Goal: Answer question/provide support: Answer question/provide support

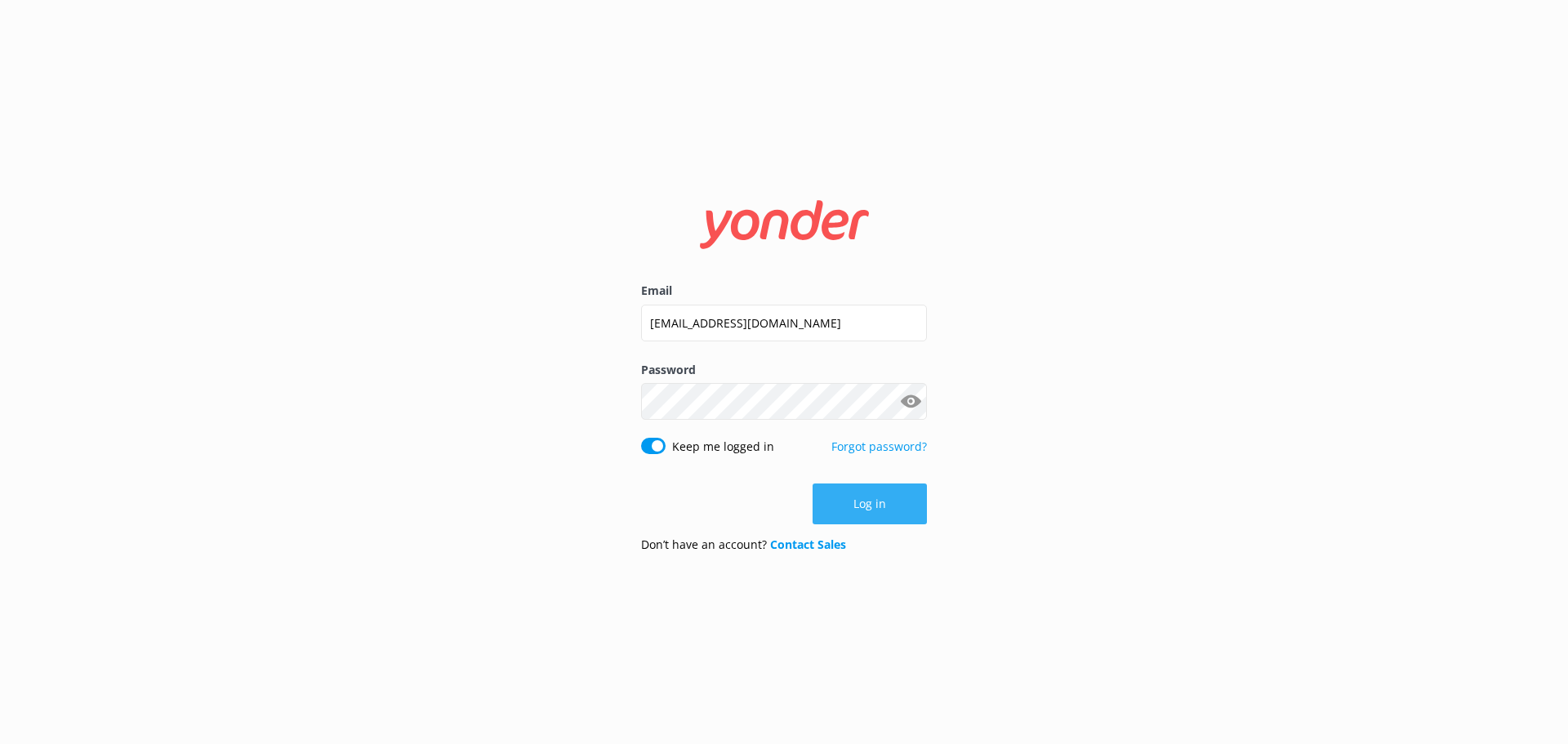
click at [866, 500] on button "Log in" at bounding box center [870, 504] width 115 height 40
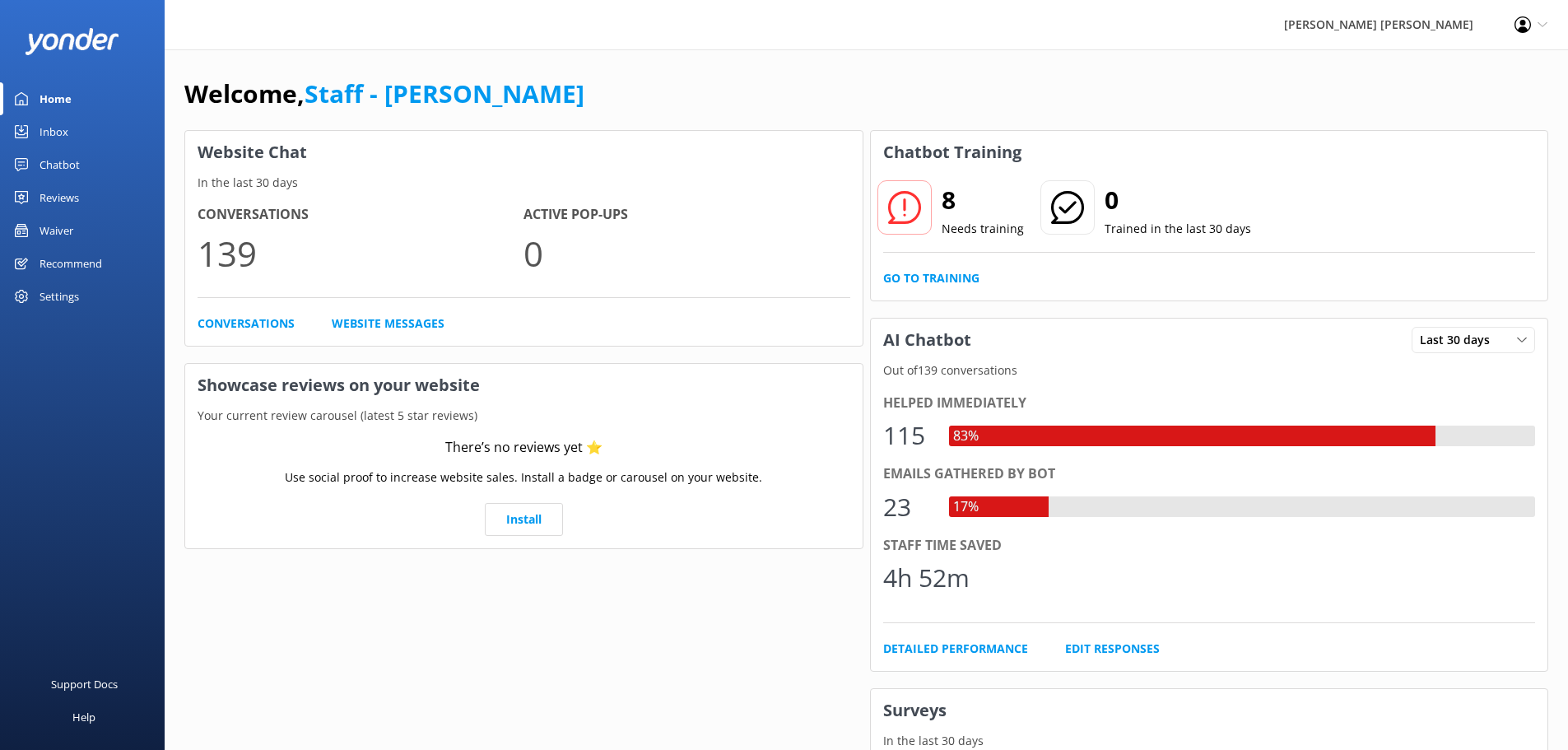
click at [47, 134] on div "Inbox" at bounding box center [54, 132] width 28 height 33
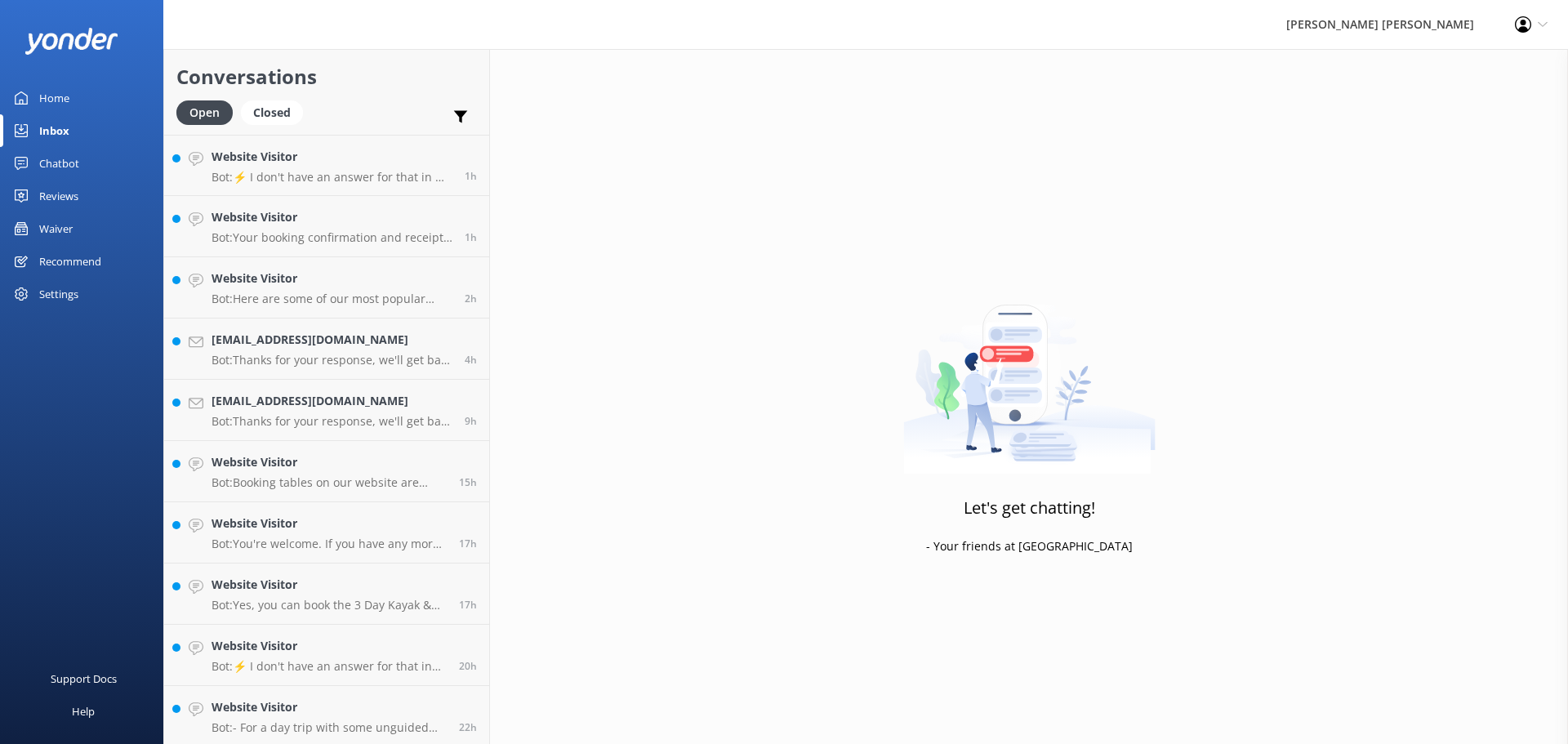
click at [63, 220] on div "Waiver" at bounding box center [56, 228] width 34 height 33
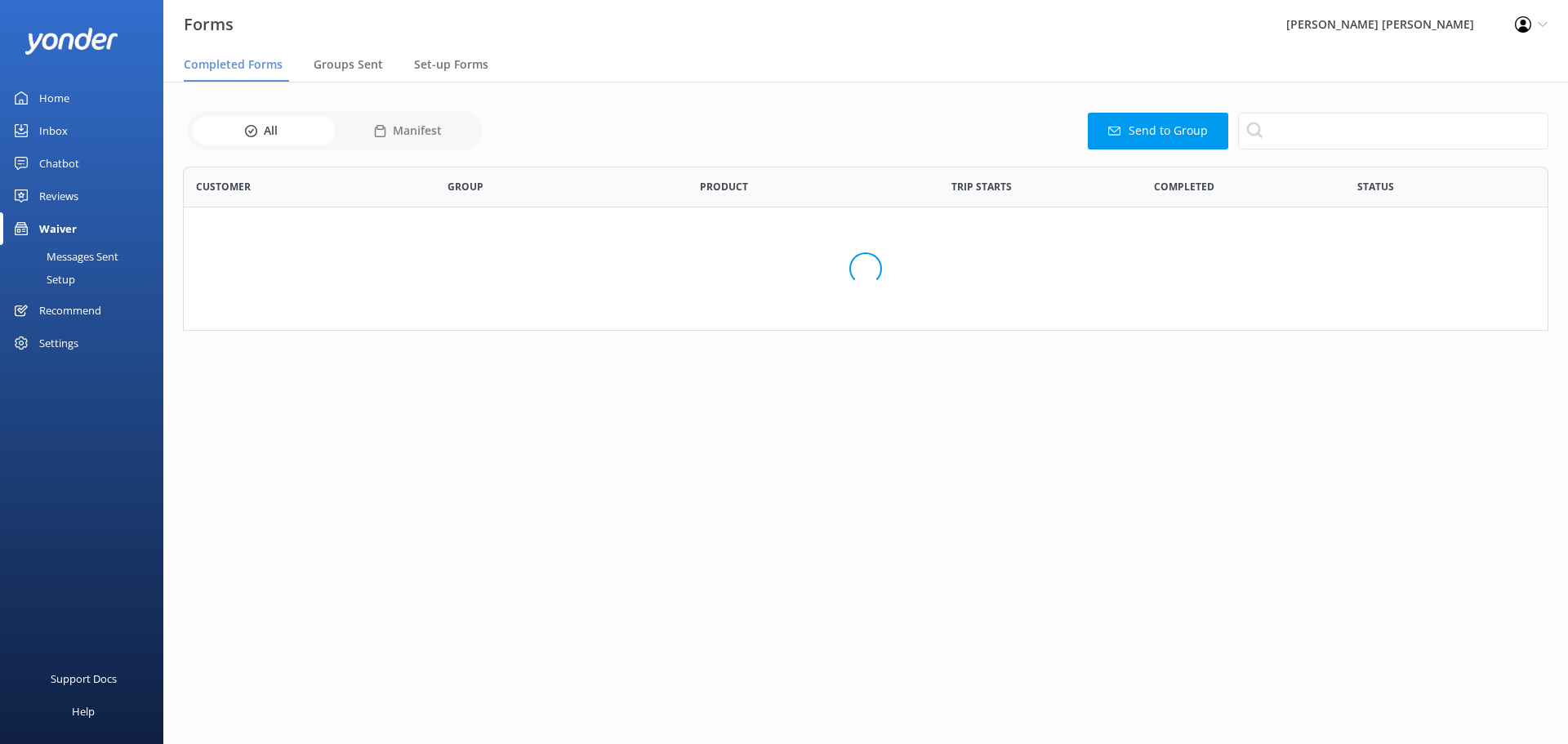
scroll to position [438, 1353]
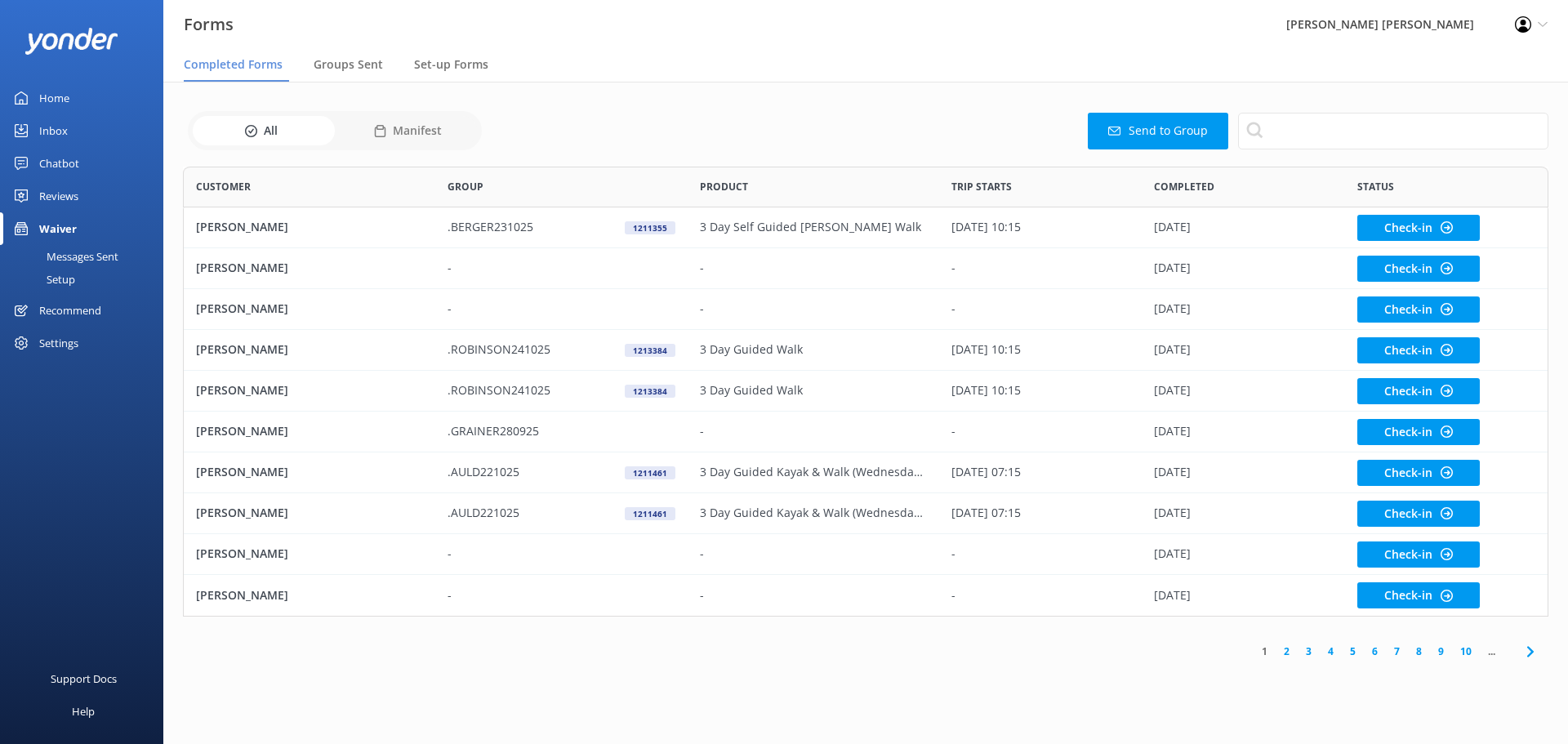
click at [39, 131] on div "Inbox" at bounding box center [54, 131] width 28 height 33
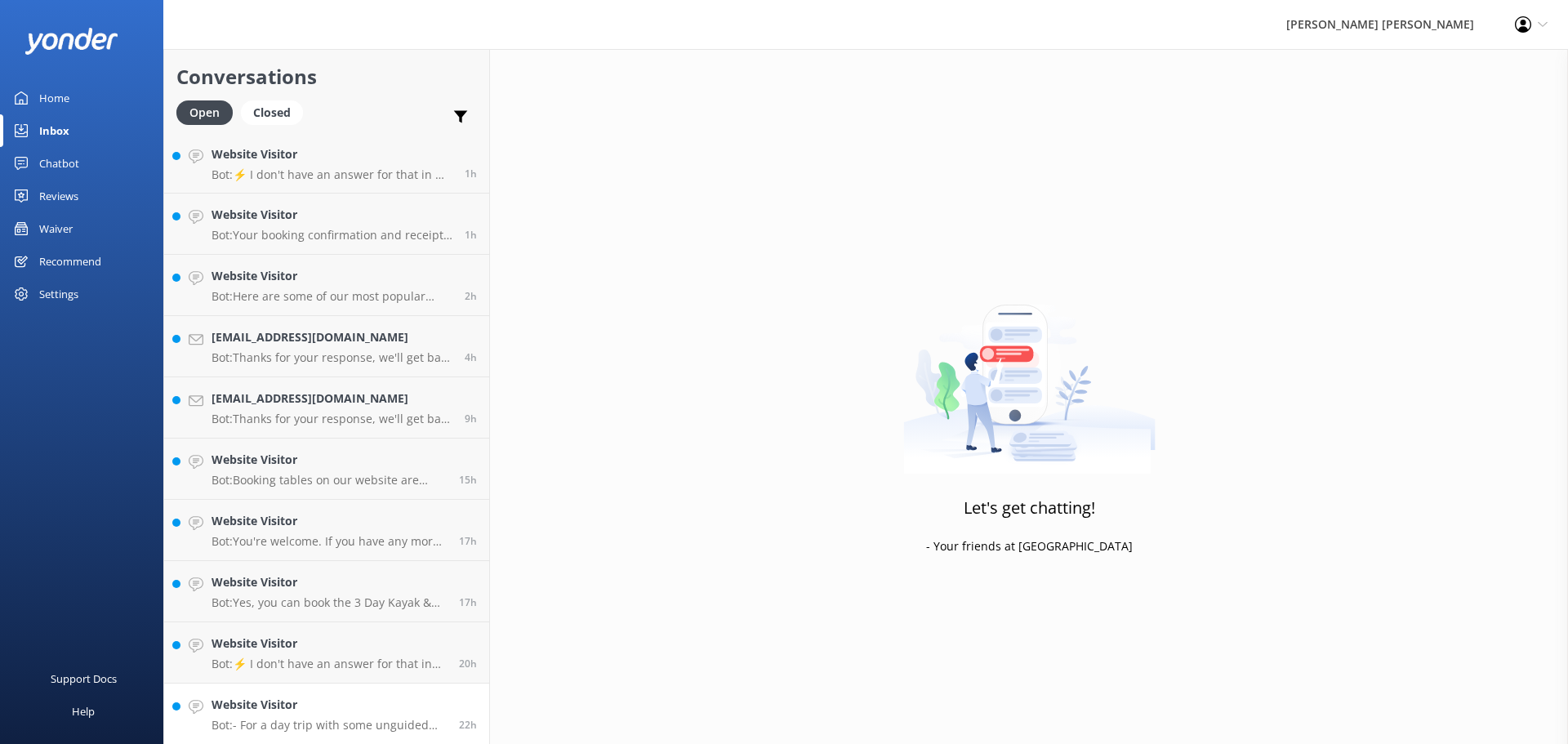
scroll to position [3, 0]
click at [334, 715] on div "Website Visitor Bot: - For a day trip with some unguided time, consider the Cru…" at bounding box center [329, 713] width 235 height 36
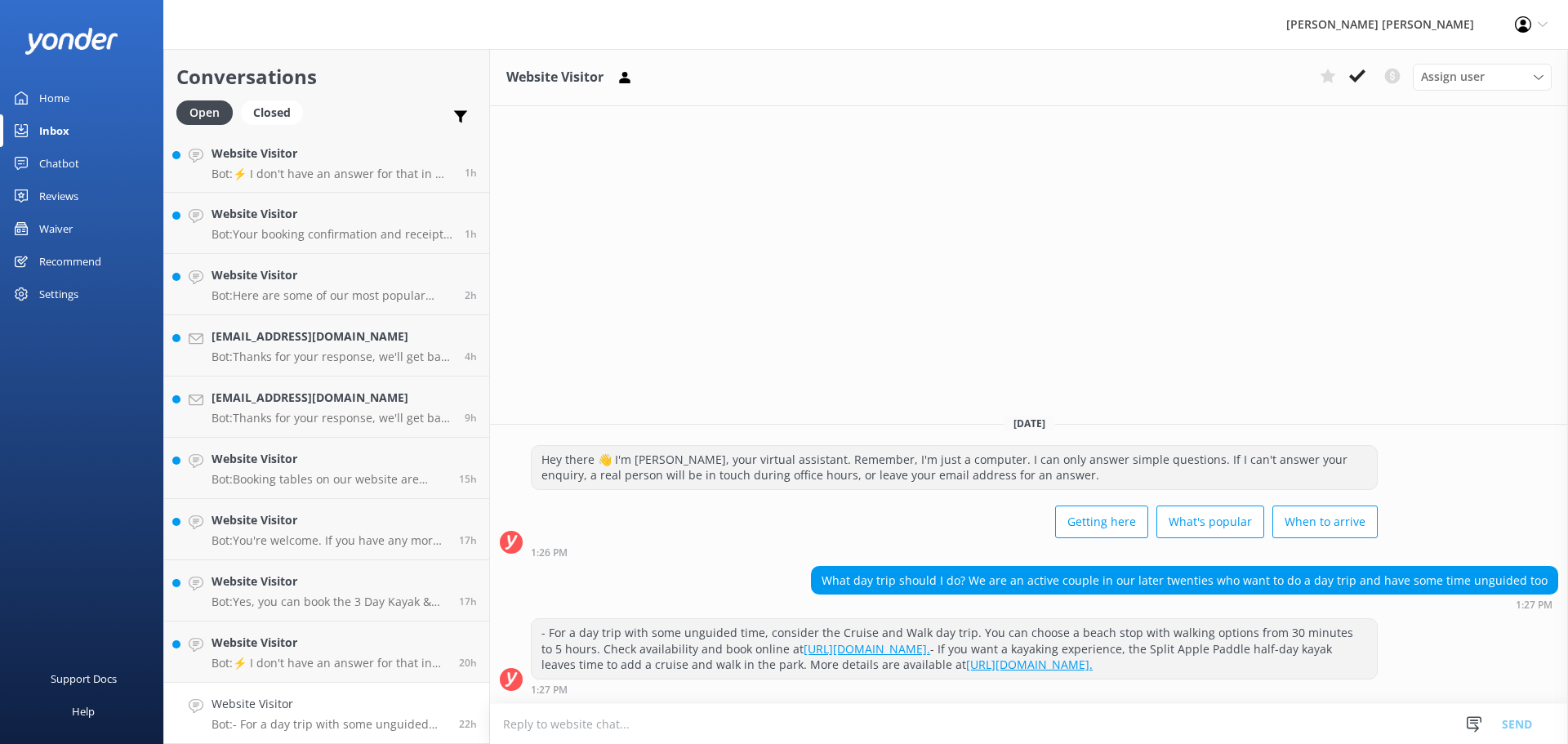
click at [567, 726] on textarea at bounding box center [1029, 723] width 1078 height 40
click at [1359, 74] on use at bounding box center [1357, 76] width 16 height 13
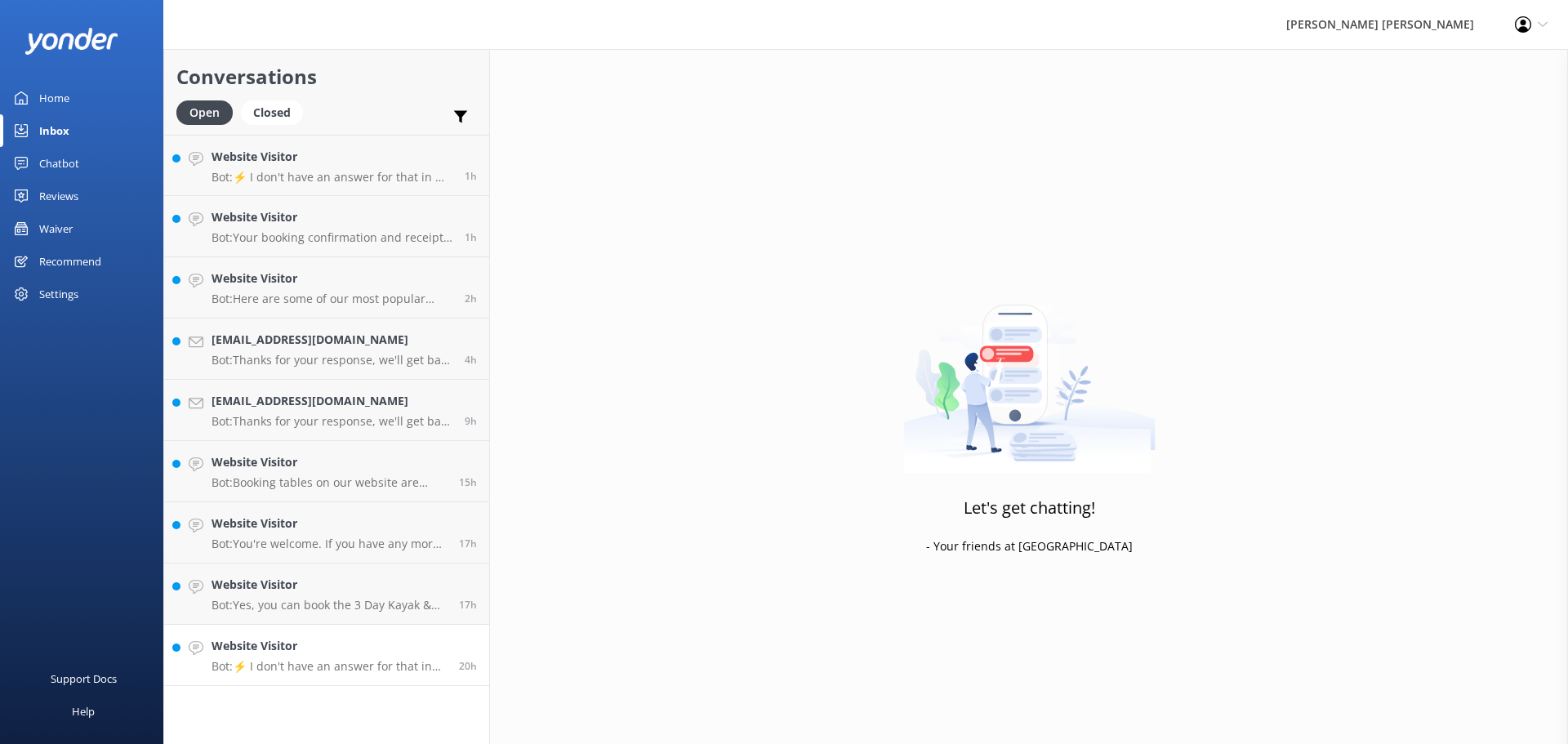
click at [338, 665] on p "Bot: ⚡ I don't have an answer for that in my knowledge base. Please try and rep…" at bounding box center [329, 666] width 235 height 15
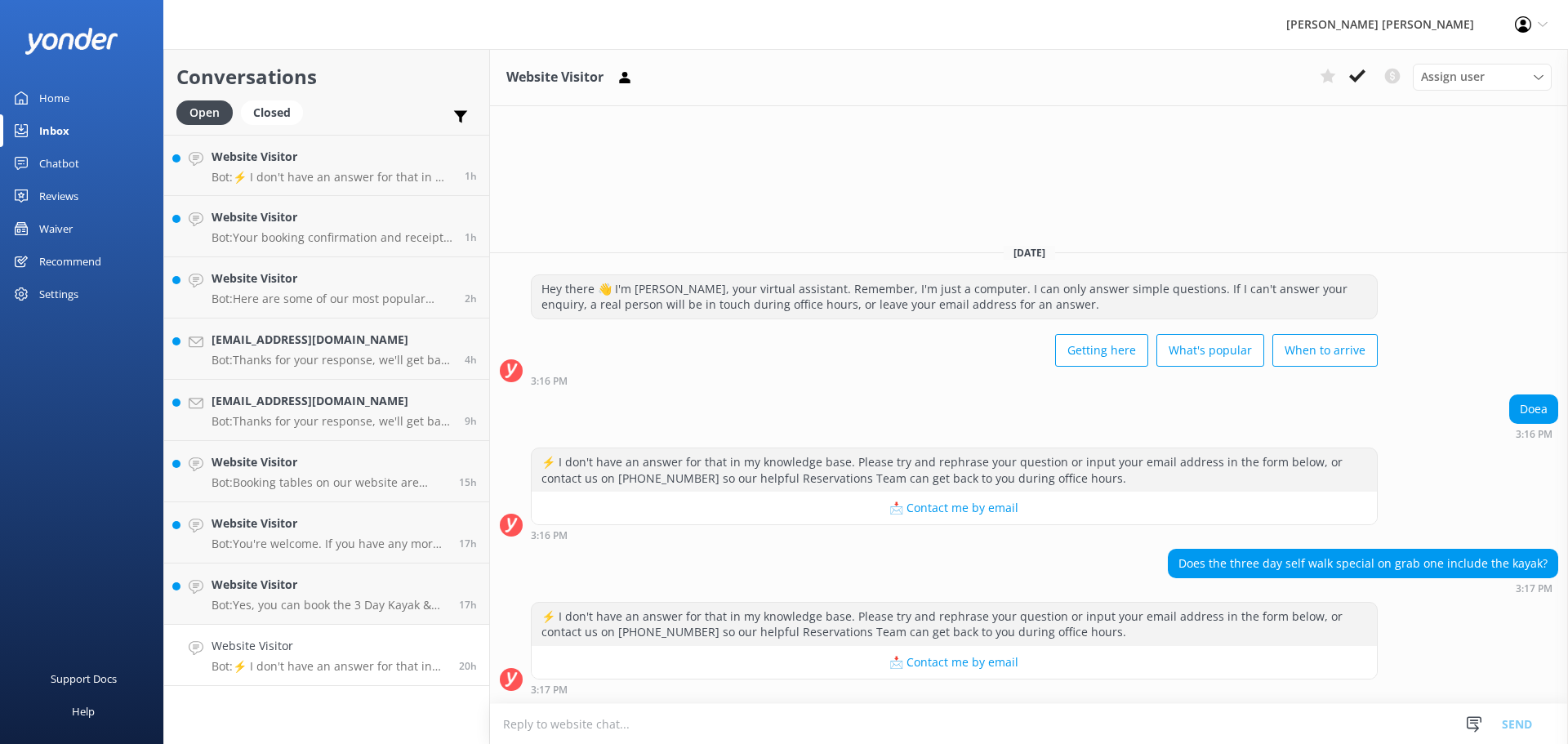
click at [571, 723] on textarea at bounding box center [1029, 723] width 1078 height 40
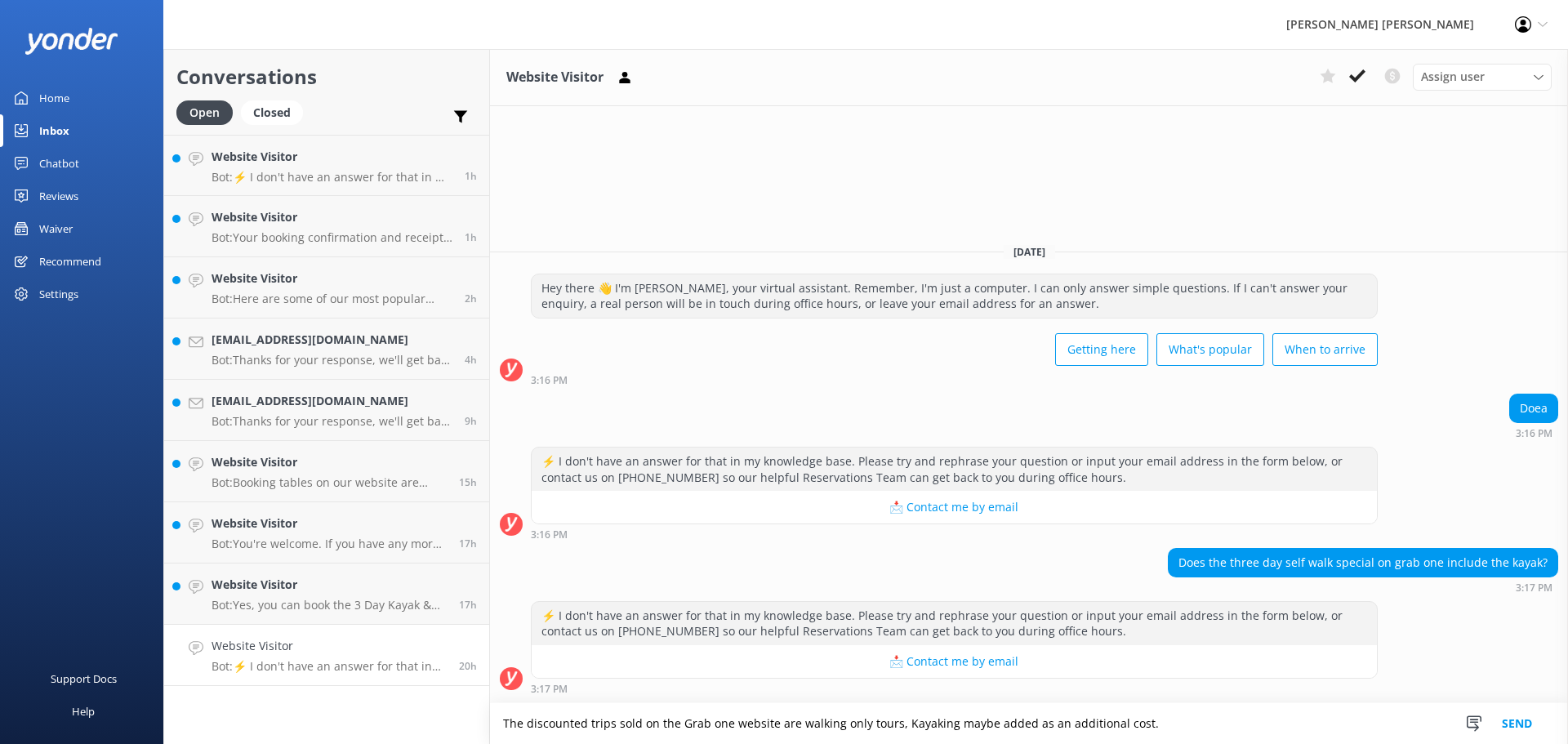
click at [1188, 729] on textarea "The discounted trips sold on the Grab one website are walking only tours, Kayak…" at bounding box center [1029, 722] width 1078 height 40
type textarea "The discounted trips sold on the Grab one website are walking only tours, Kayak…"
click at [1438, 83] on span "Assign user" at bounding box center [1452, 76] width 64 height 18
click at [1524, 23] on use at bounding box center [1522, 23] width 16 height 16
click at [1318, 125] on div "Website Visitor Assign user [PERSON_NAME] [PERSON_NAME] Staff - [PERSON_NAME] […" at bounding box center [1029, 396] width 1078 height 695
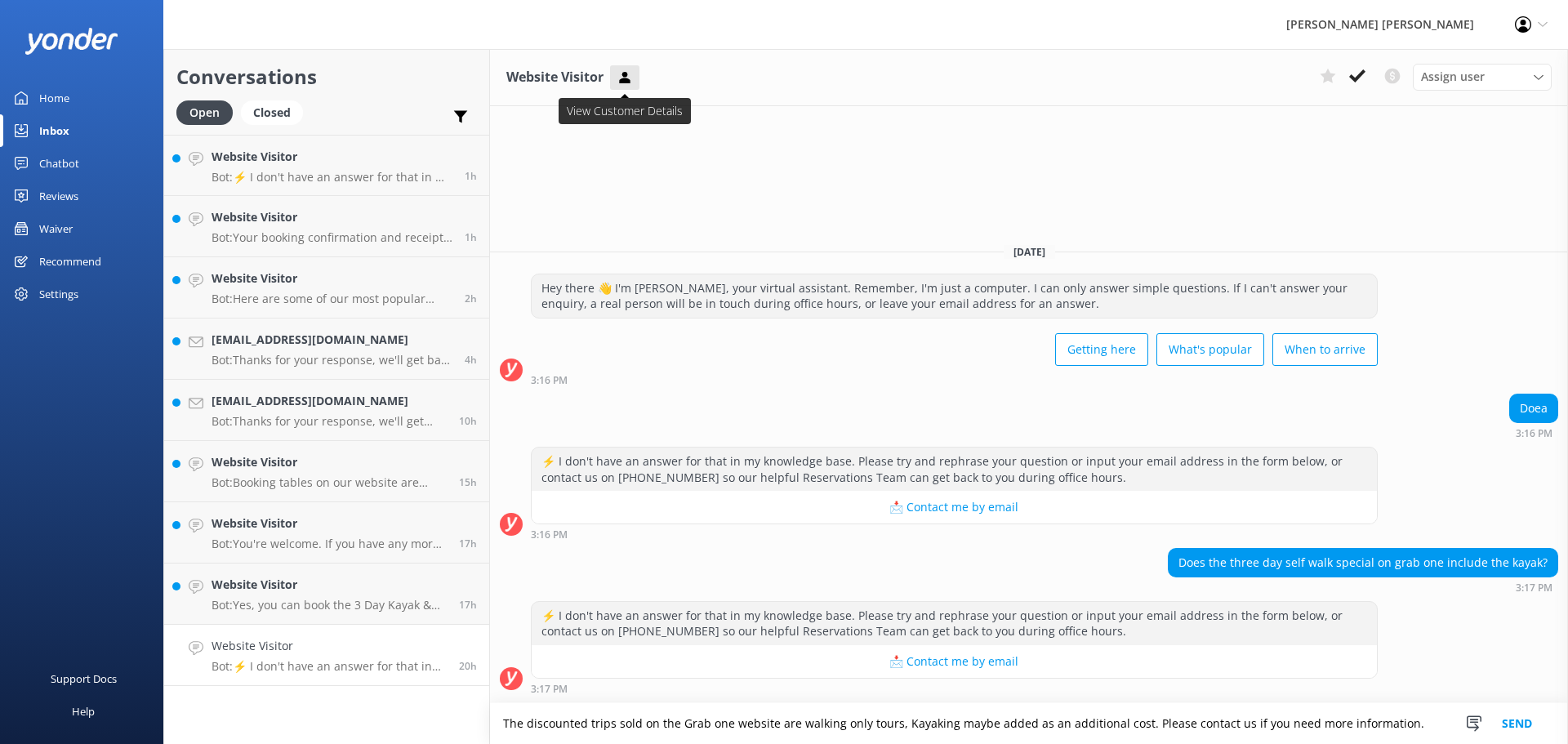
click at [623, 85] on button at bounding box center [624, 78] width 29 height 24
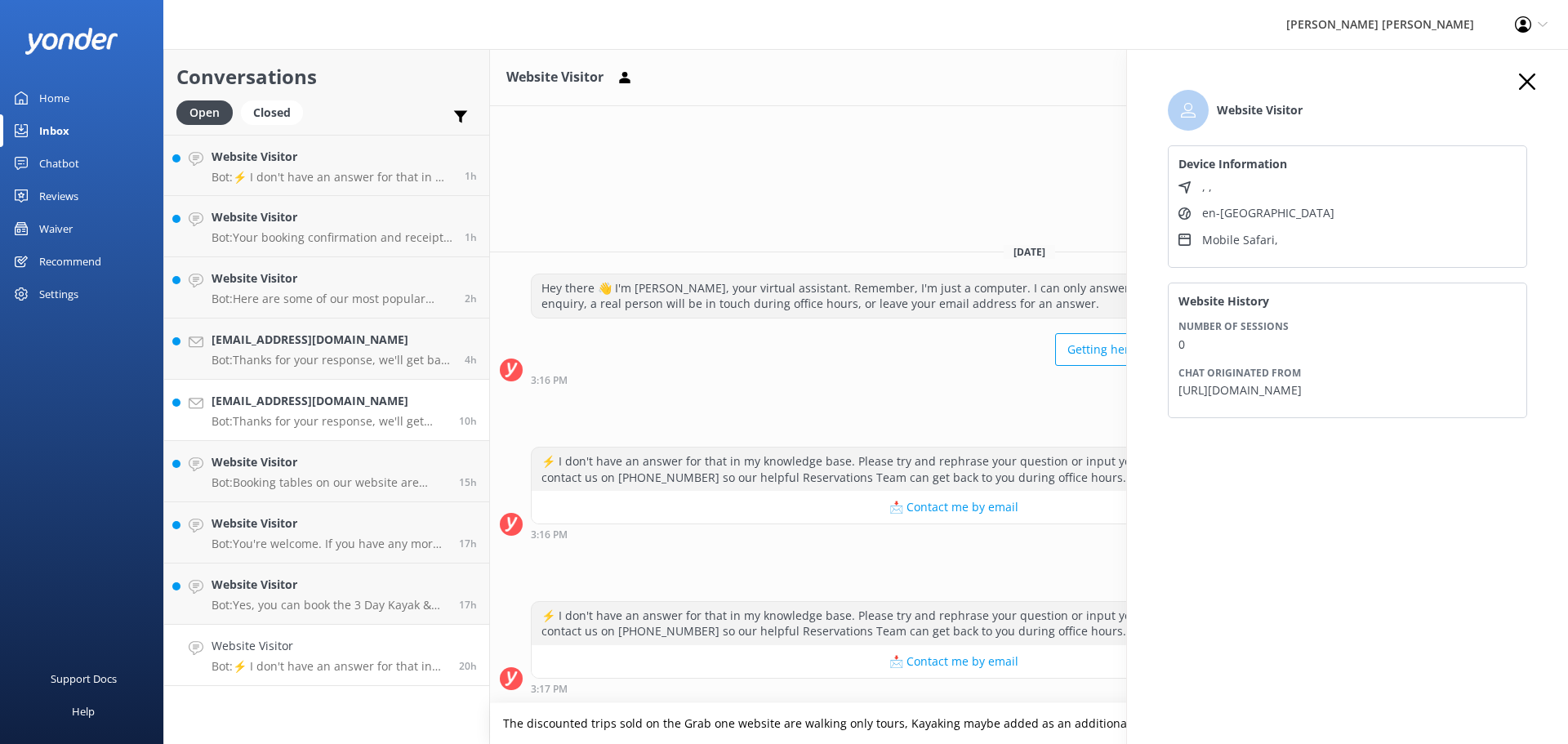
click at [342, 411] on div "[EMAIL_ADDRESS][DOMAIN_NAME] Bot: Thanks for your response, we'll get back to y…" at bounding box center [329, 410] width 235 height 36
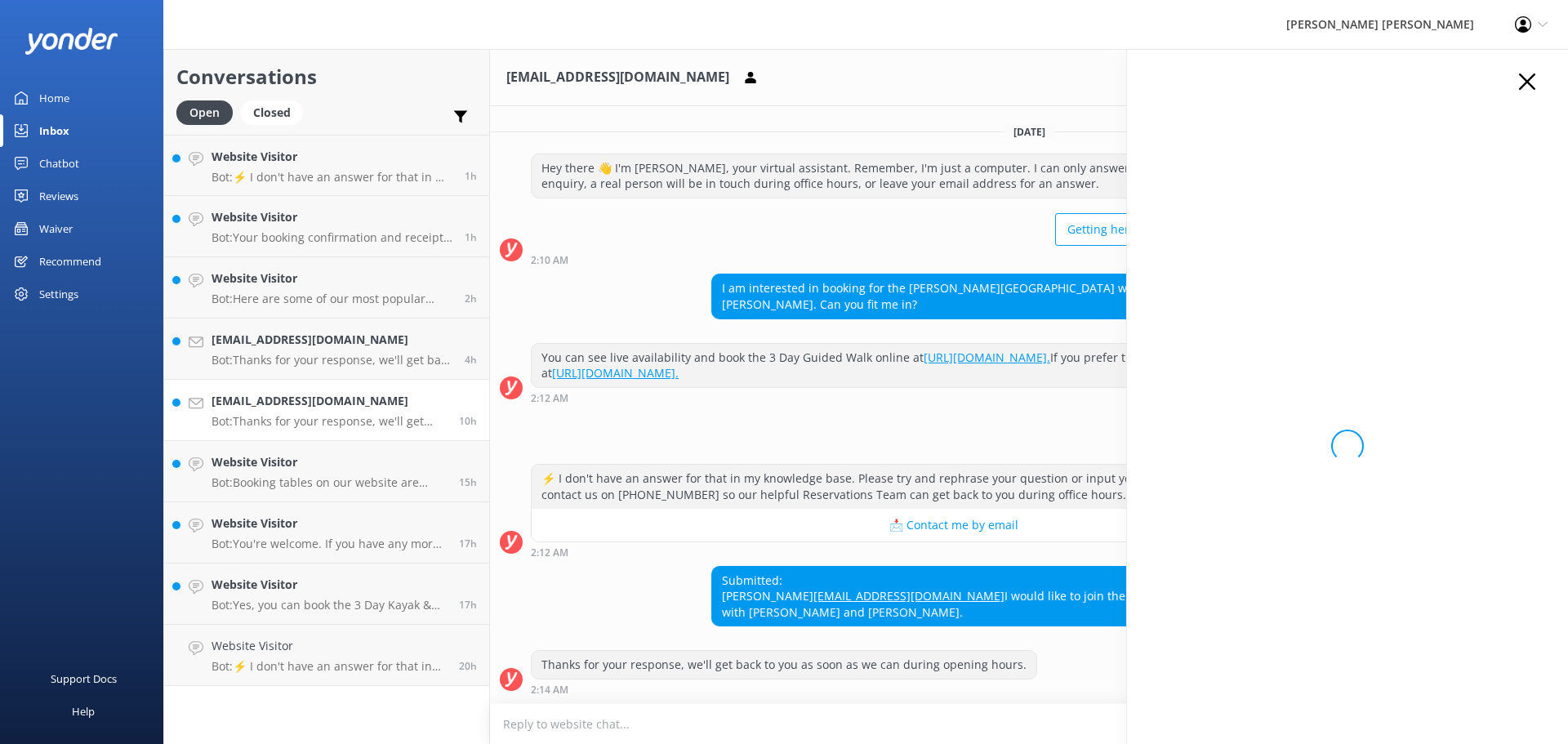
scroll to position [11, 0]
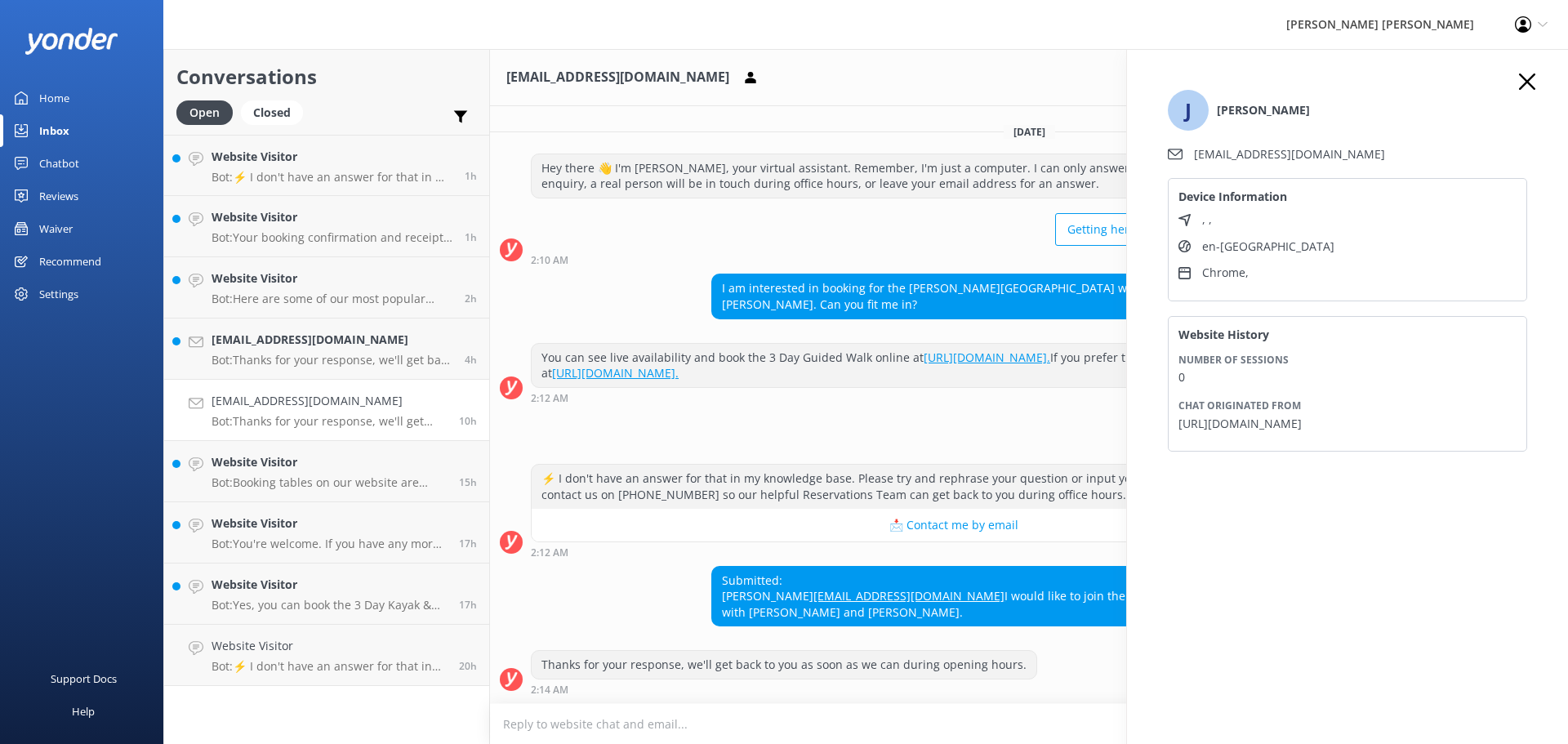
click at [1031, 64] on div "[EMAIL_ADDRESS][DOMAIN_NAME] Assign user [PERSON_NAME] [PERSON_NAME] Staff - [P…" at bounding box center [1029, 77] width 1078 height 57
click at [1529, 84] on use "button" at bounding box center [1527, 81] width 16 height 16
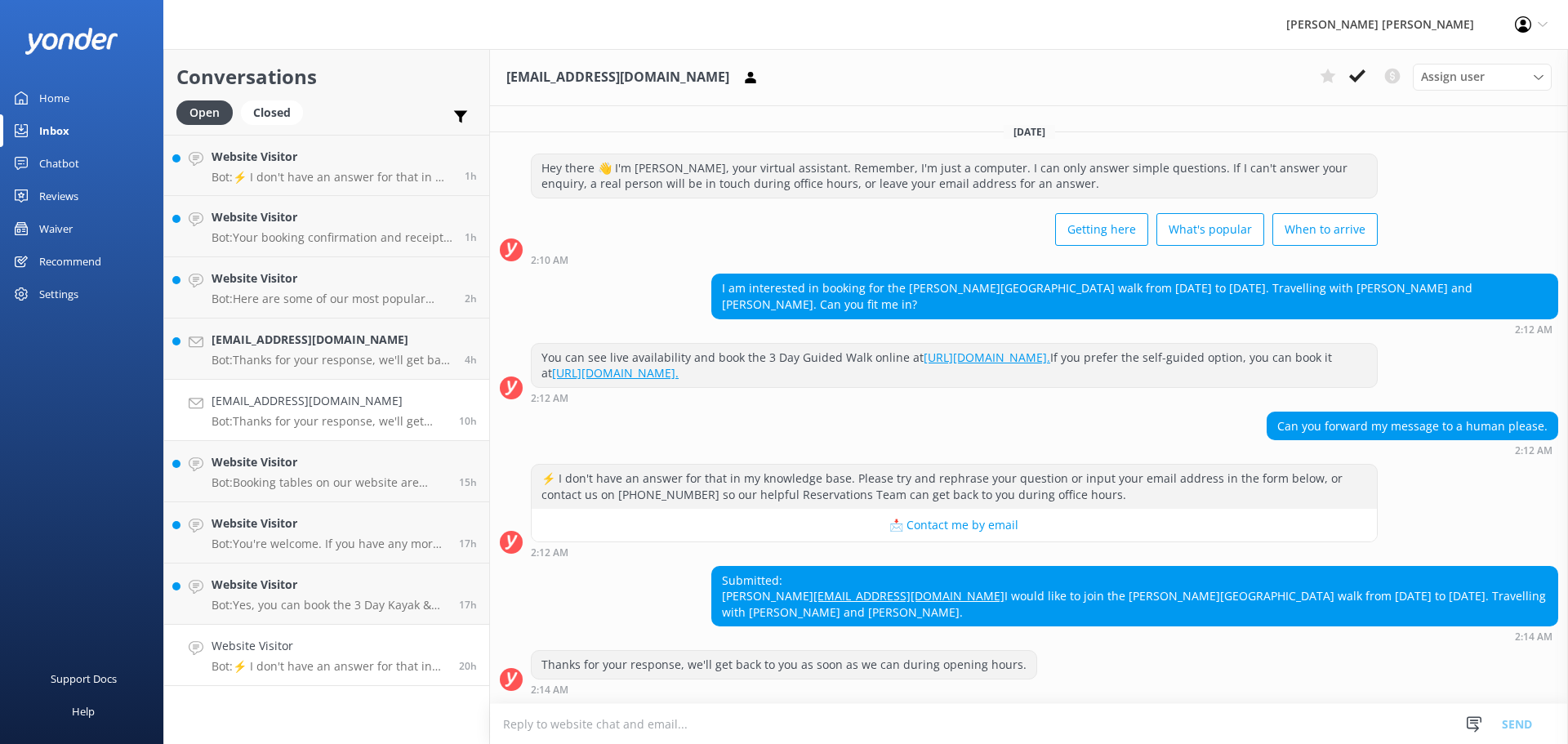
click at [323, 654] on h4 "Website Visitor" at bounding box center [329, 645] width 235 height 18
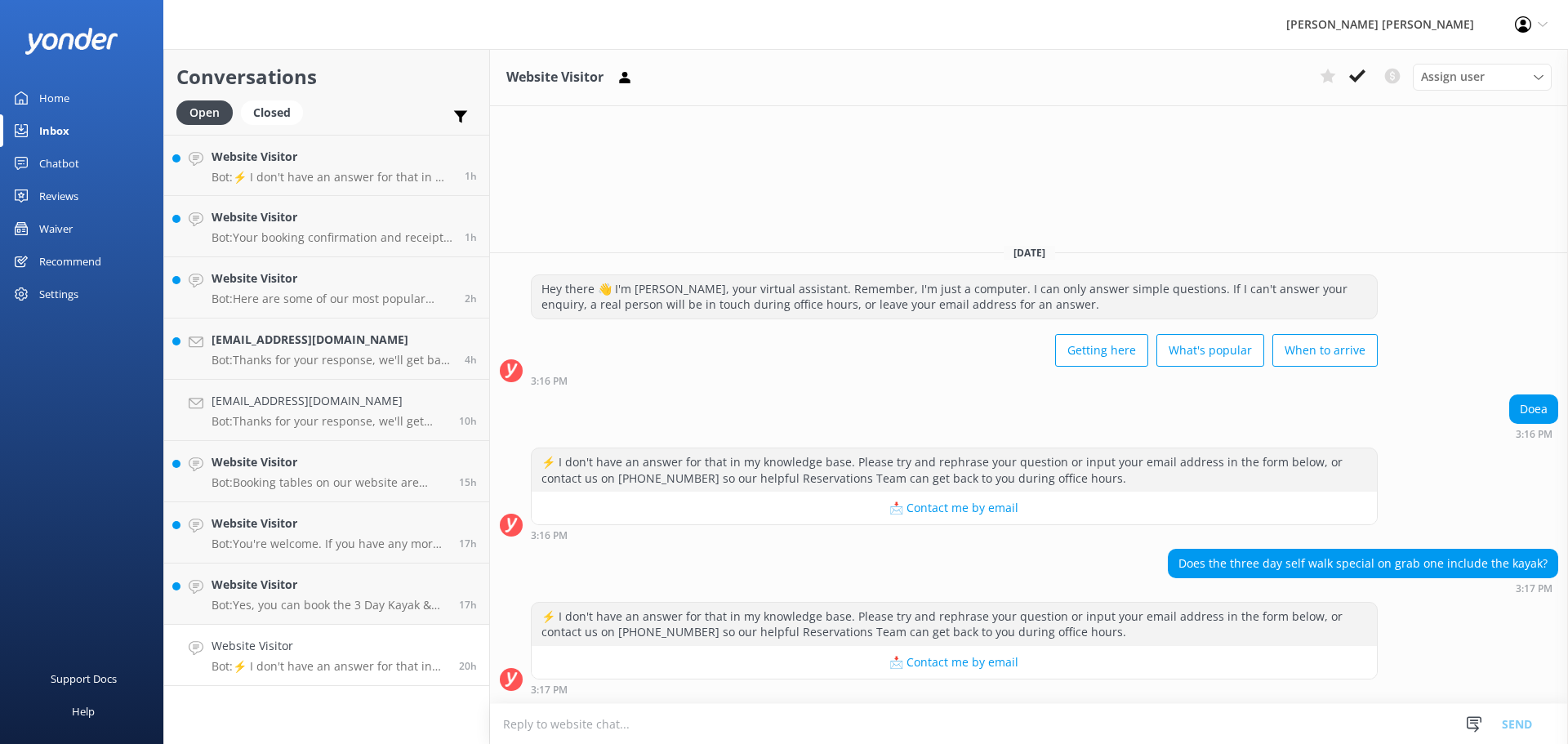
click at [790, 720] on textarea at bounding box center [1029, 723] width 1078 height 40
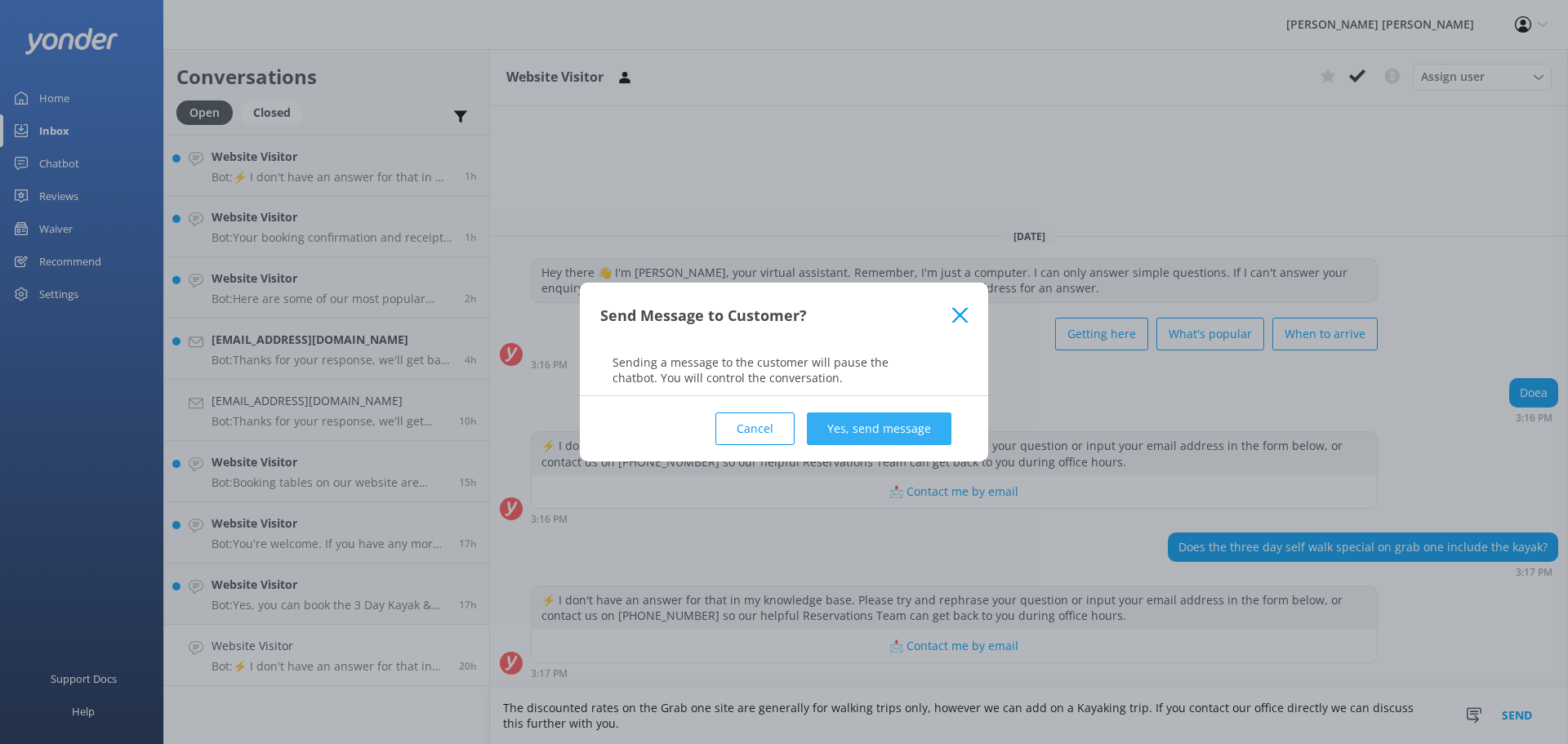
type textarea "The discounted rates on the Grab one site are generally for walking trips only,…"
click at [915, 425] on button "Yes, send message" at bounding box center [879, 428] width 145 height 33
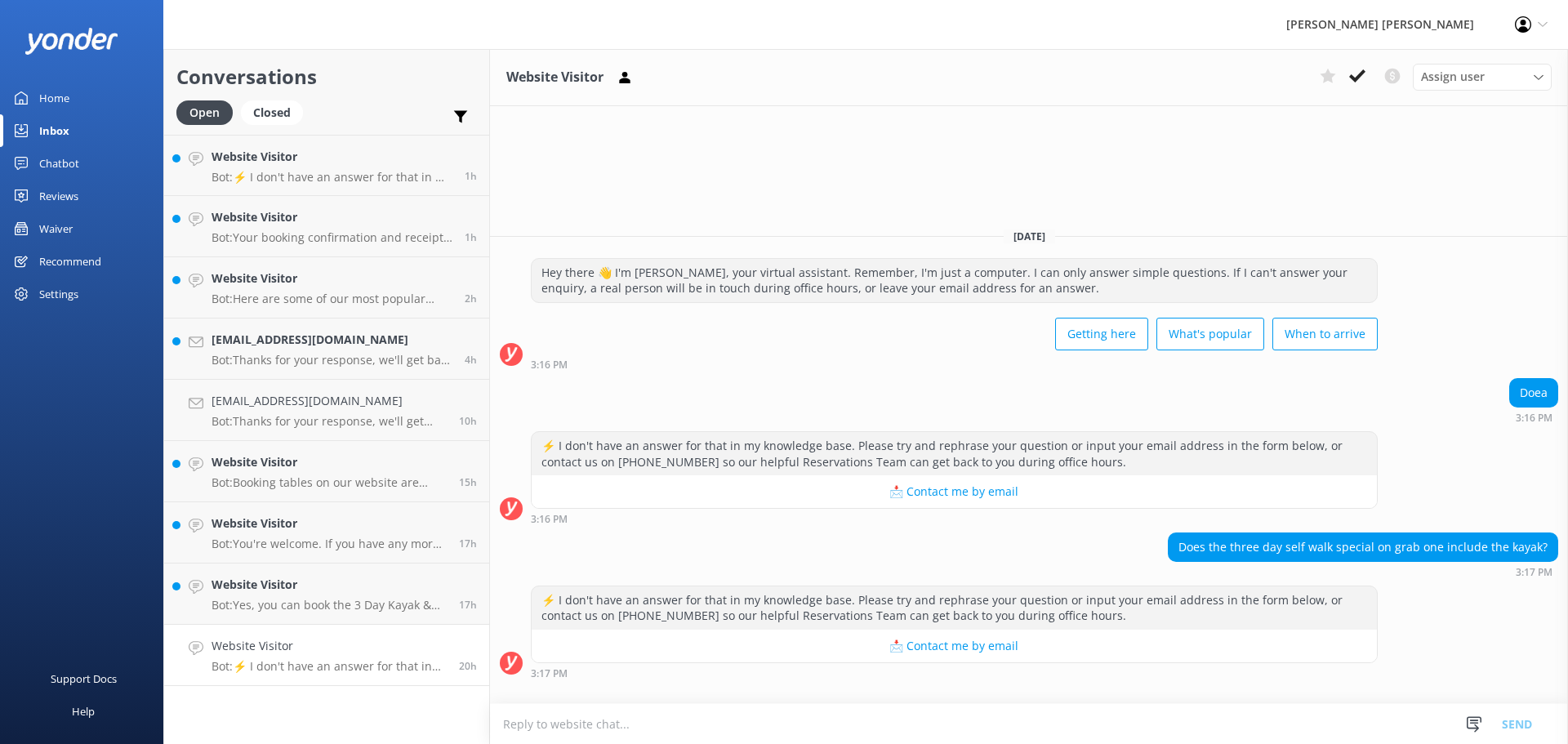
scroll to position [28, 0]
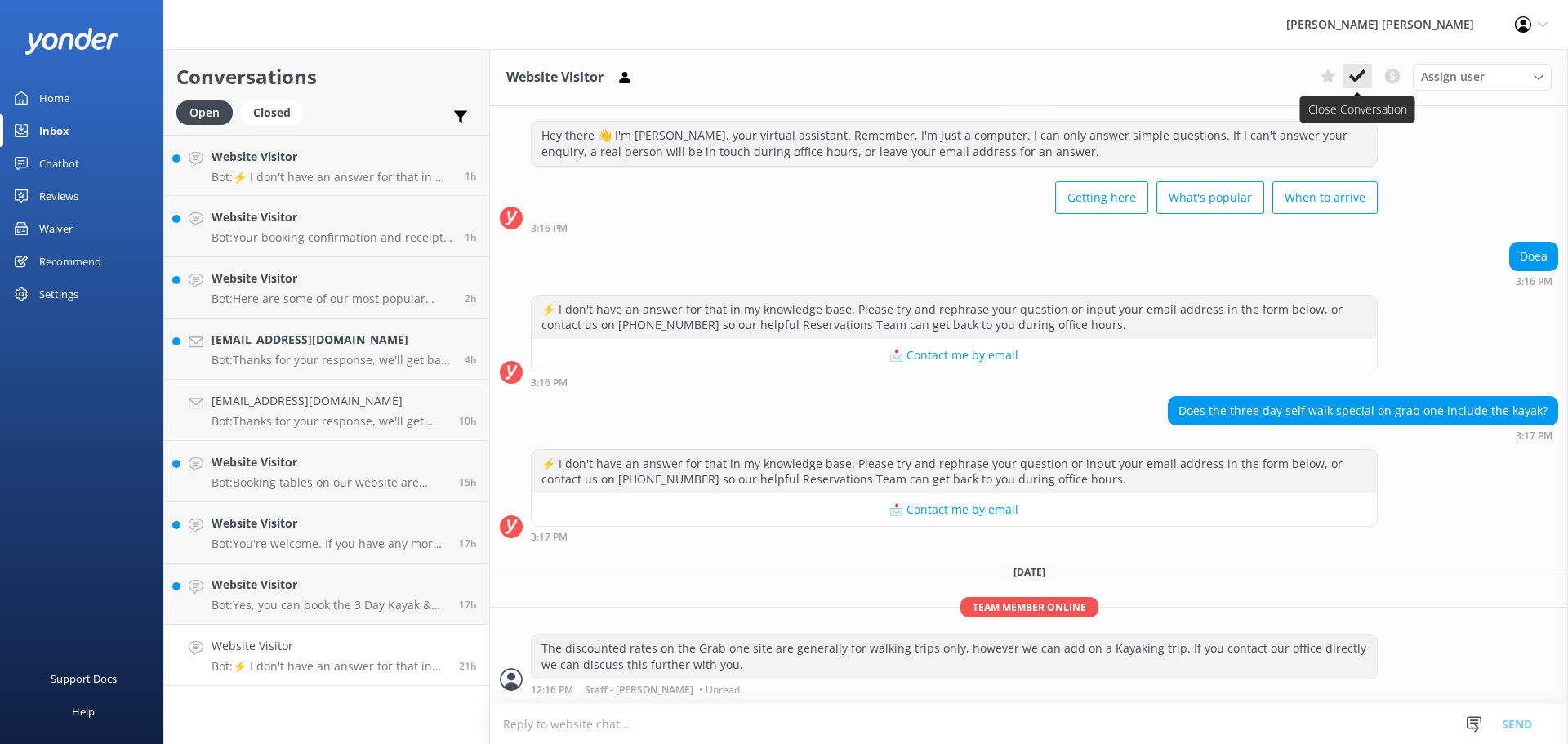
click at [1365, 74] on icon at bounding box center [1357, 75] width 16 height 16
